Goal: Information Seeking & Learning: Learn about a topic

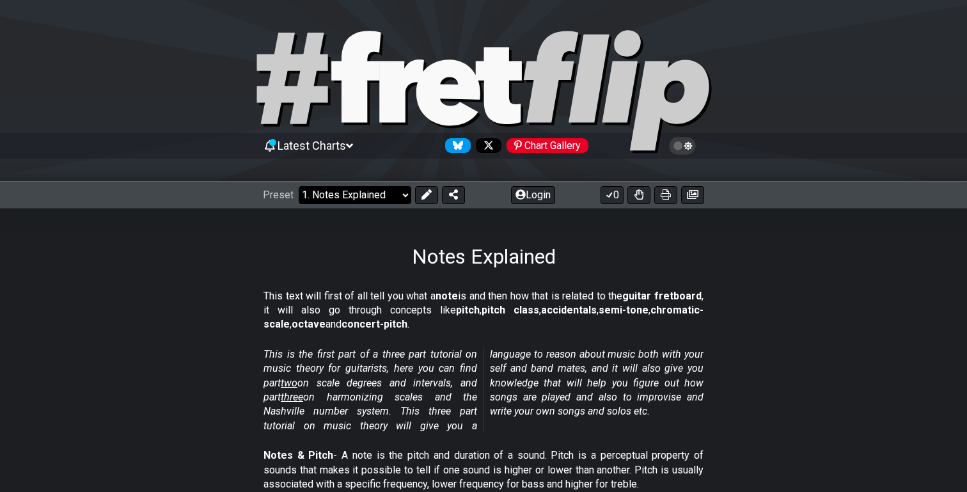
click at [369, 200] on select "Welcome to #fretflip! Initial Preset Custom Preset Minor Pentatonic Major Penta…" at bounding box center [355, 195] width 113 height 18
click at [299, 186] on select "Welcome to #fretflip! Initial Preset Custom Preset Minor Pentatonic Major Penta…" at bounding box center [355, 195] width 113 height 18
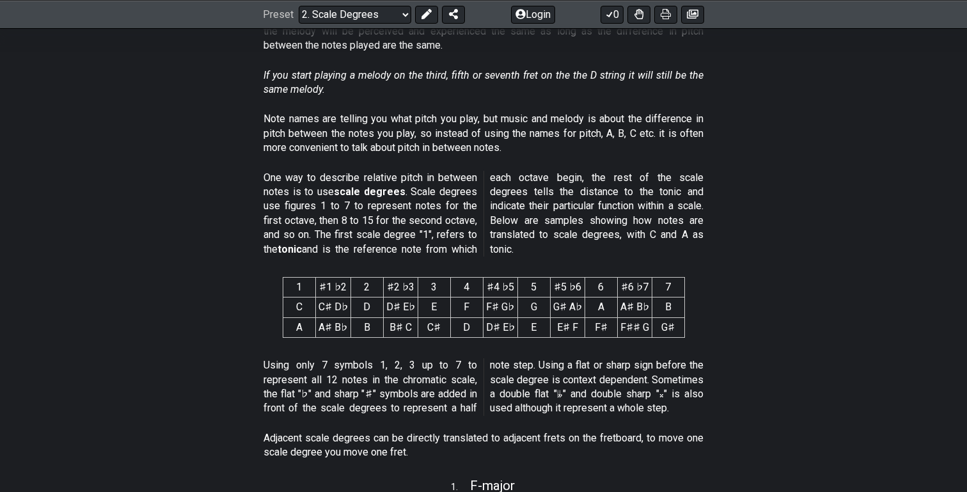
scroll to position [221, 0]
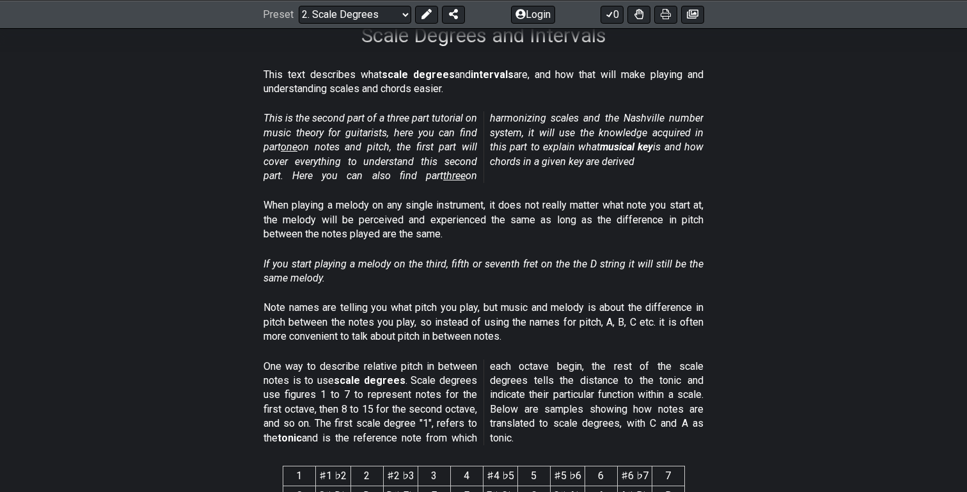
click at [374, 4] on div "Preset Welcome to #fretflip! Initial Preset Custom Preset Minor Pentatonic Majo…" at bounding box center [483, 14] width 967 height 28
click at [370, 9] on select "Welcome to #fretflip! Initial Preset Custom Preset Minor Pentatonic Major Penta…" at bounding box center [355, 14] width 113 height 18
click at [299, 23] on select "Welcome to #fretflip! Initial Preset Custom Preset Minor Pentatonic Major Penta…" at bounding box center [355, 14] width 113 height 18
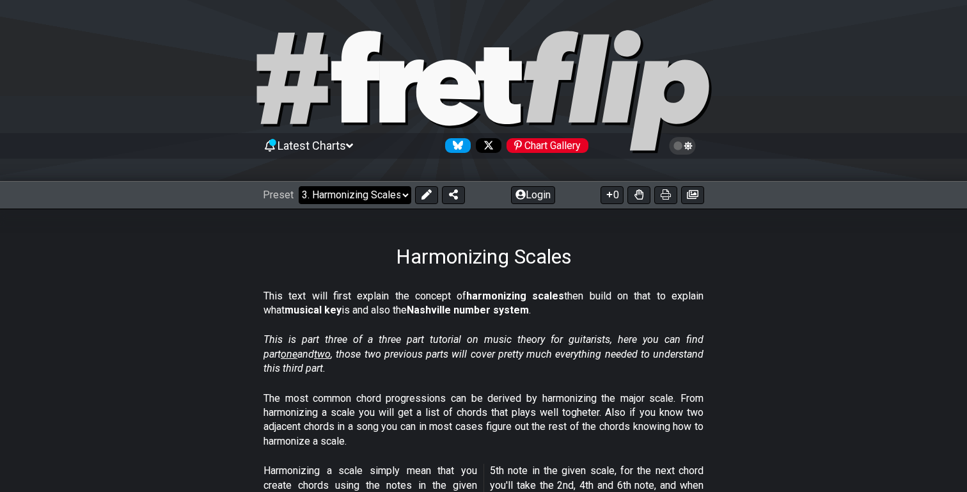
click at [337, 199] on select "Welcome to #fretflip! Initial Preset Custom Preset Minor Pentatonic Major Penta…" at bounding box center [355, 195] width 113 height 18
click at [299, 186] on select "Welcome to #fretflip! Initial Preset Custom Preset Minor Pentatonic Major Penta…" at bounding box center [355, 195] width 113 height 18
select select "/musical-notes-explained"
